Goal: Check status: Check status

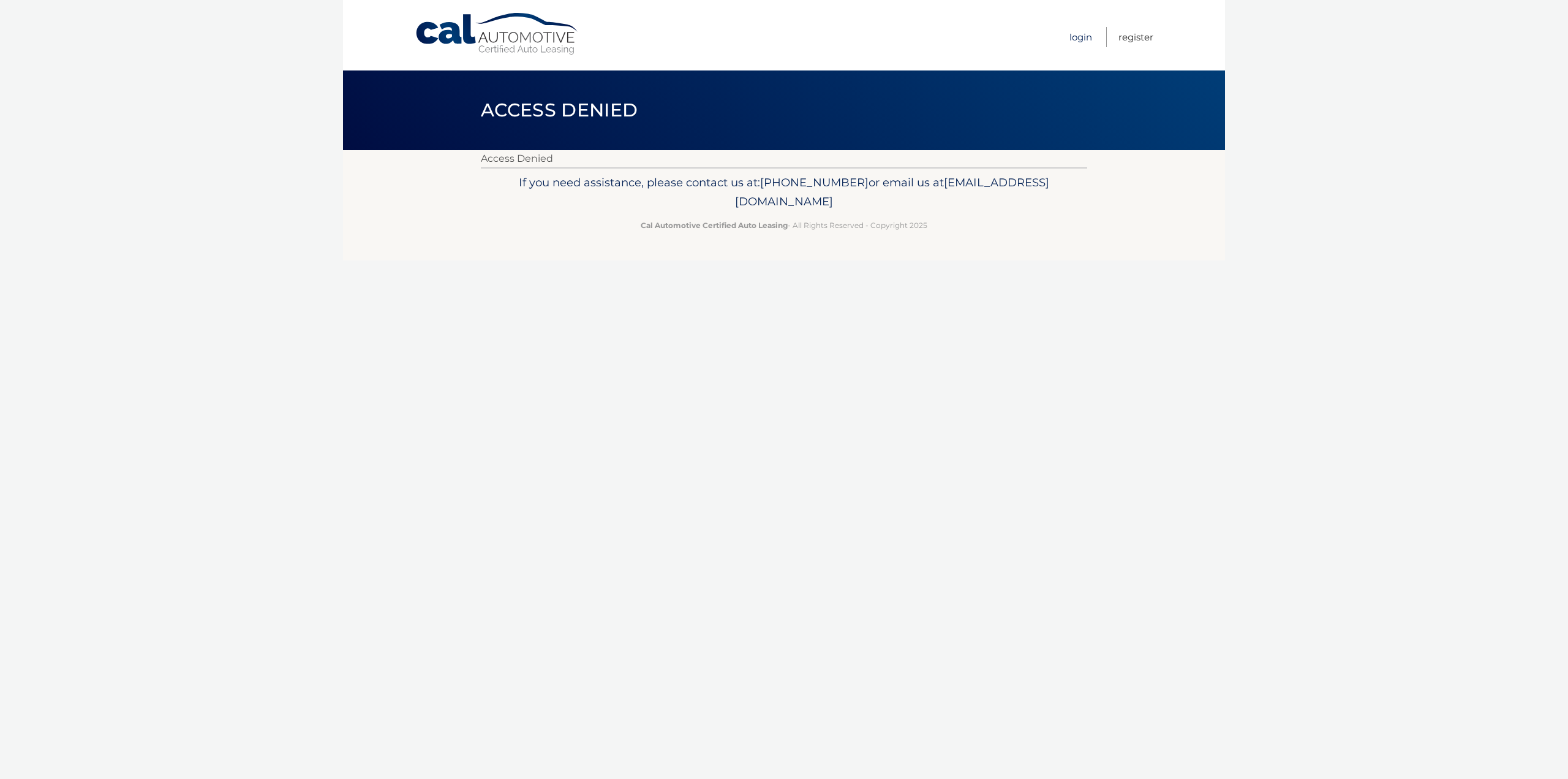
click at [1069, 39] on link "Login" at bounding box center [1080, 36] width 23 height 21
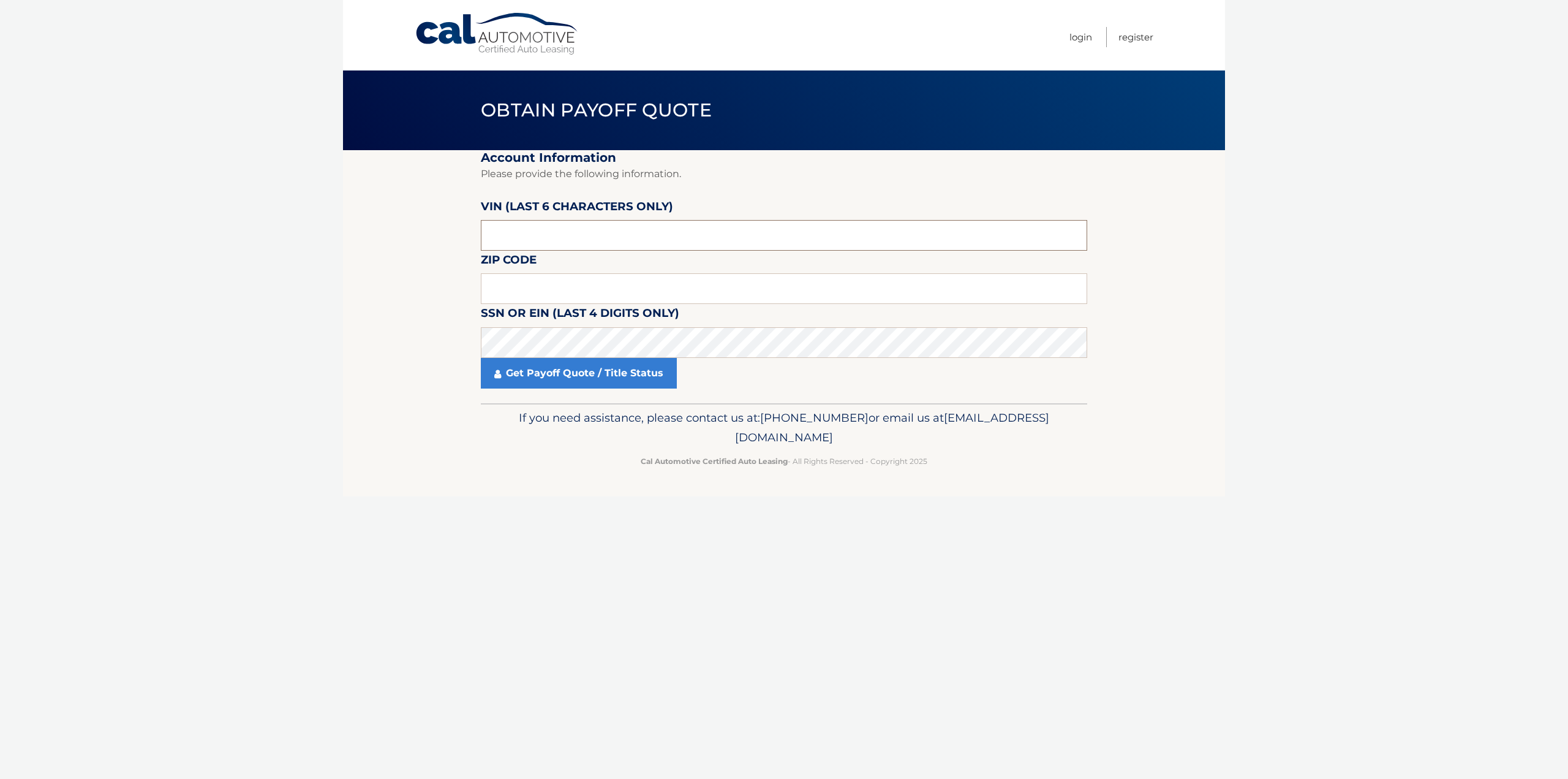
click at [578, 225] on input "text" at bounding box center [784, 235] width 607 height 30
type input "639825"
click at [513, 305] on label "SSN or EIN (last 4 digits only)" at bounding box center [580, 315] width 199 height 23
click at [522, 281] on input "text" at bounding box center [784, 288] width 607 height 30
type input "07036"
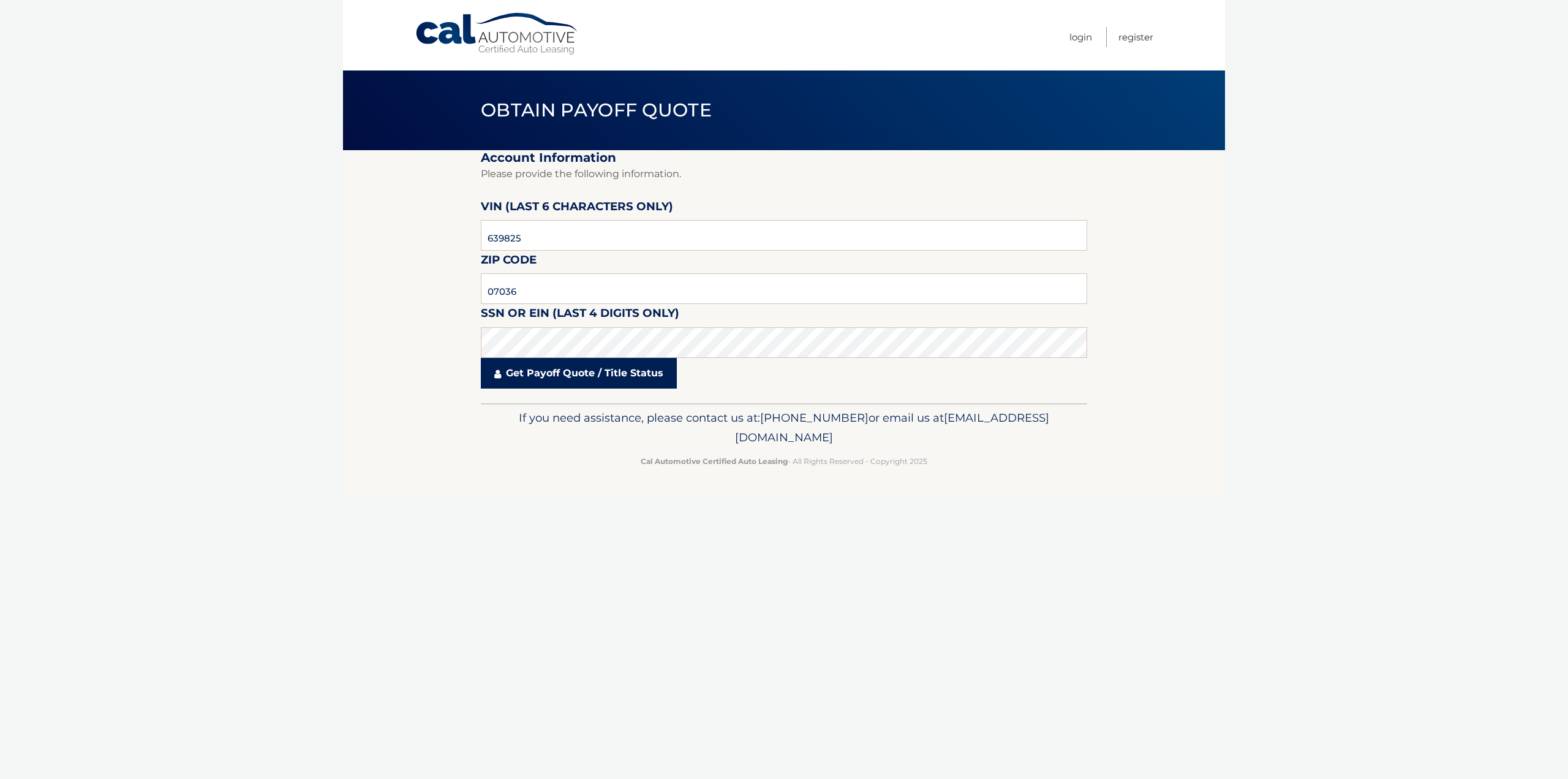
click at [565, 376] on link "Get Payoff Quote / Title Status" at bounding box center [578, 373] width 196 height 30
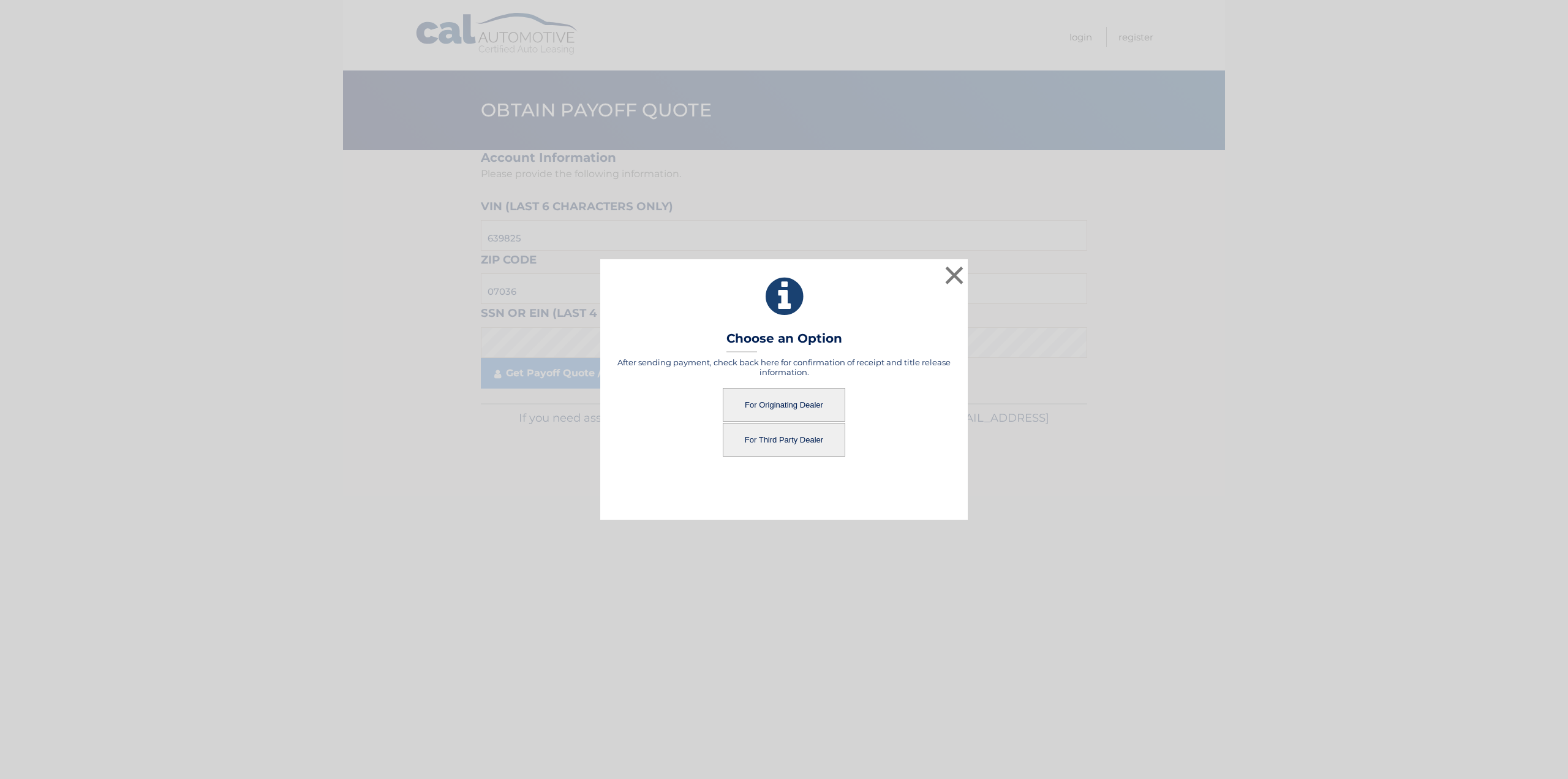
click at [765, 399] on button "For Originating Dealer" at bounding box center [784, 404] width 123 height 33
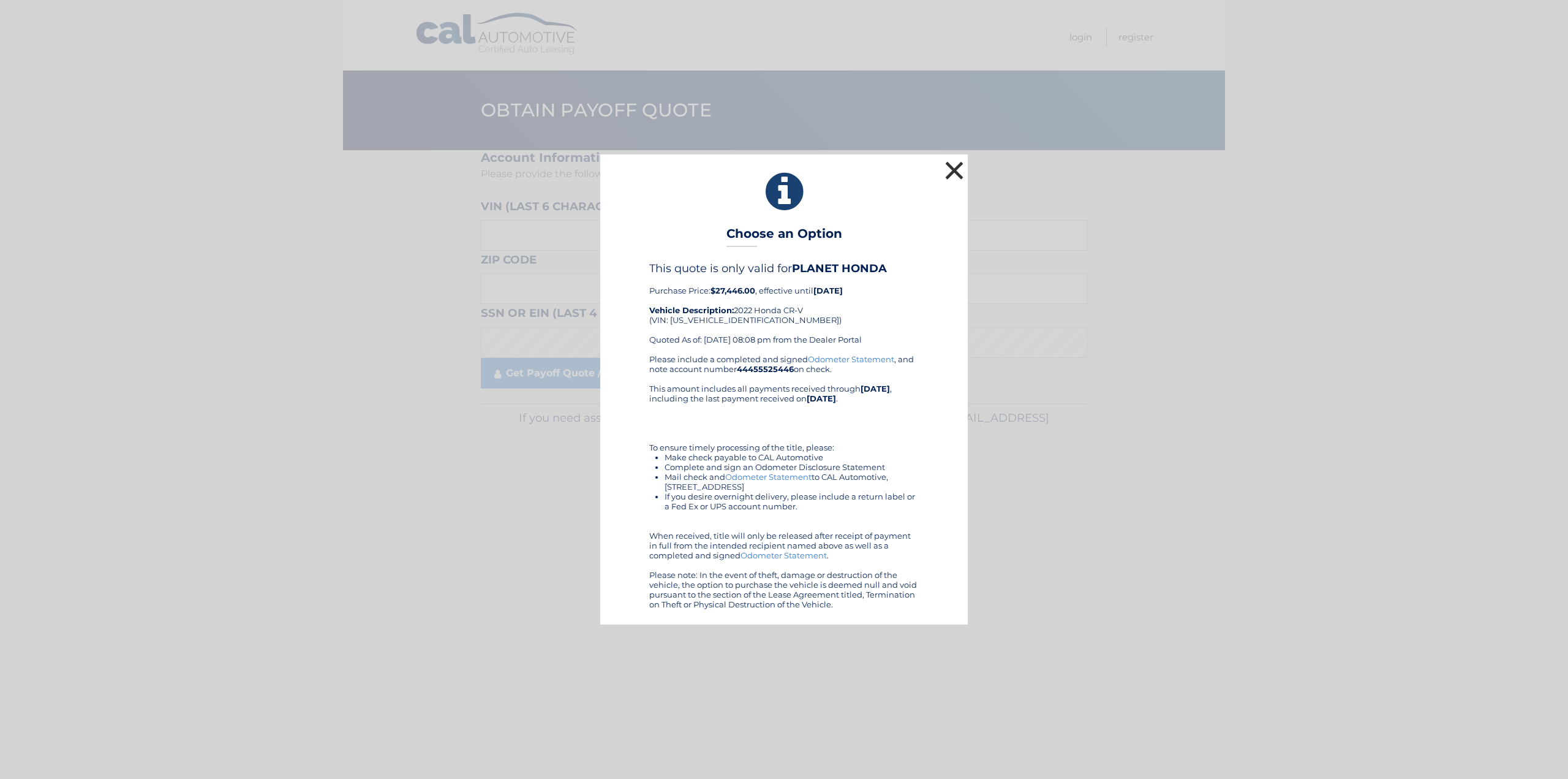
click at [954, 171] on button "×" at bounding box center [954, 170] width 25 height 25
